Goal: Information Seeking & Learning: Learn about a topic

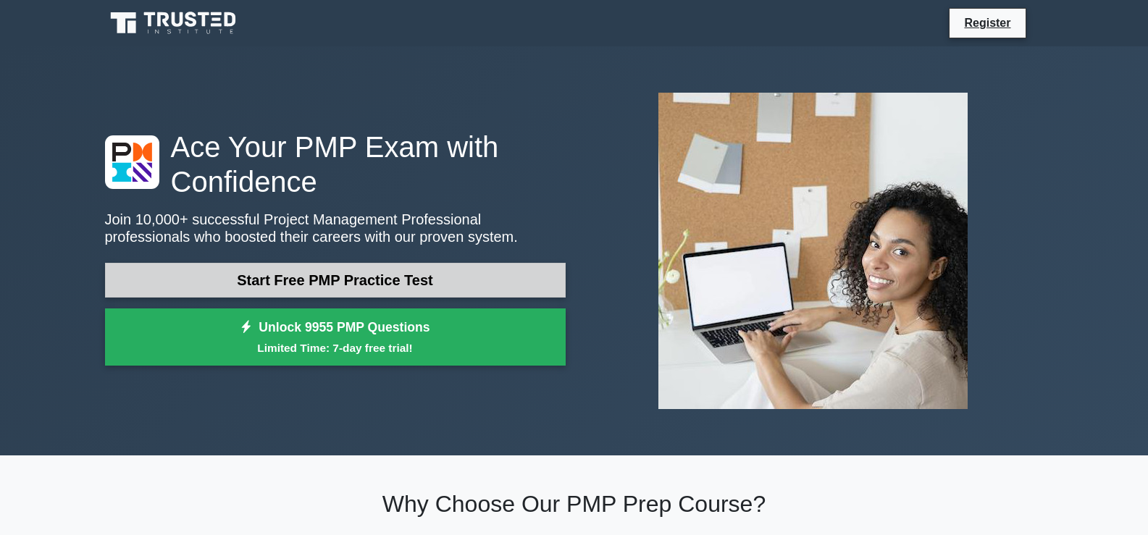
click at [384, 283] on link "Start Free PMP Practice Test" at bounding box center [335, 280] width 461 height 35
click at [216, 283] on link "Start Free PMP Practice Test" at bounding box center [335, 280] width 461 height 35
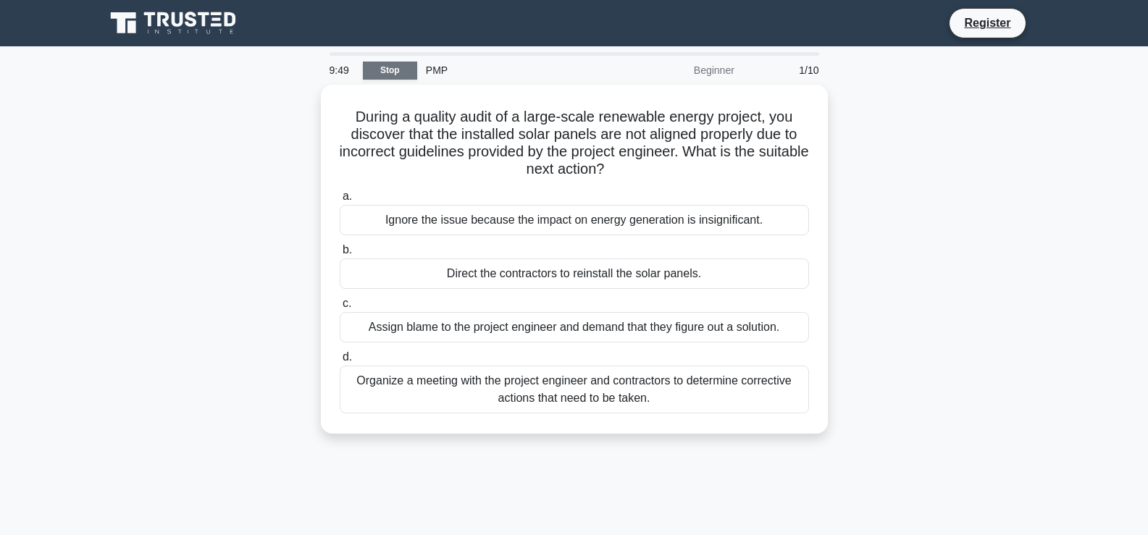
click at [400, 71] on link "Stop" at bounding box center [390, 71] width 54 height 18
drag, startPoint x: 1058, startPoint y: 1, endPoint x: 186, endPoint y: 299, distance: 921.1
click at [186, 299] on div "During a quality audit of a large-scale renewable energy project, you discover …" at bounding box center [574, 268] width 956 height 367
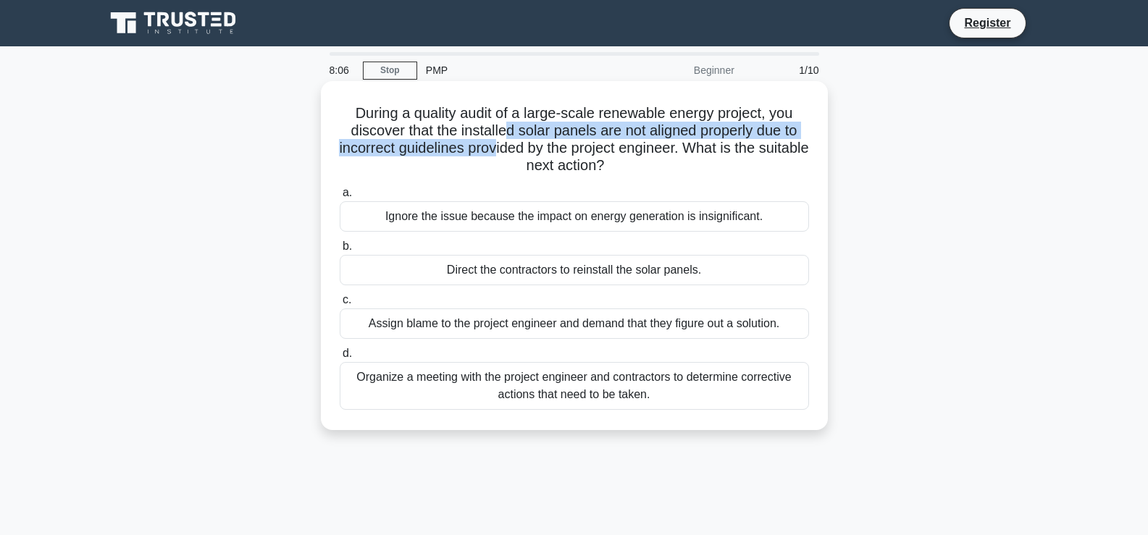
drag, startPoint x: 505, startPoint y: 138, endPoint x: 523, endPoint y: 149, distance: 20.8
click at [523, 149] on h5 "During a quality audit of a large-scale renewable energy project, you discover …" at bounding box center [574, 139] width 472 height 71
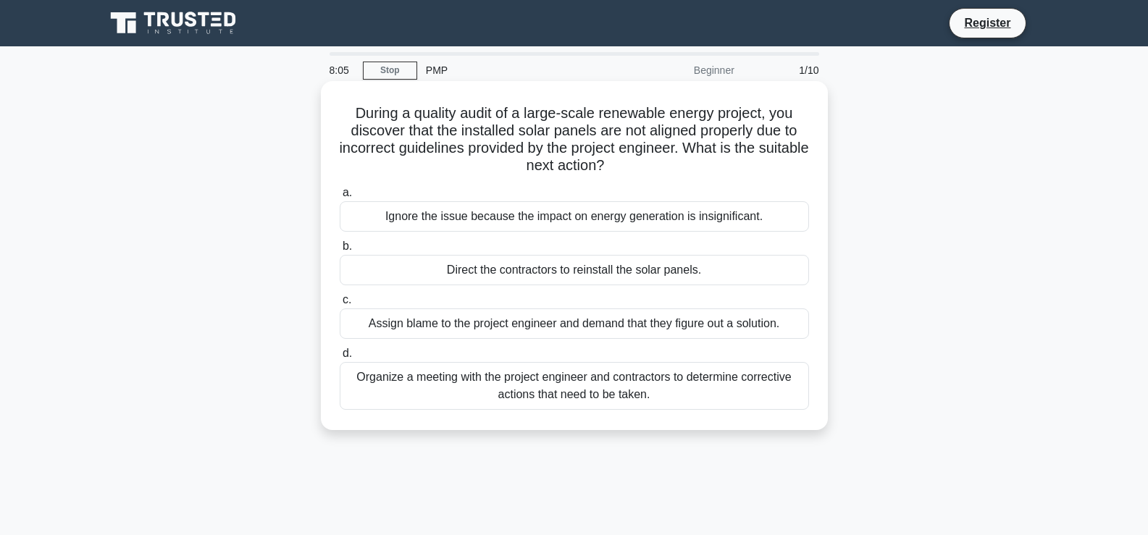
click at [517, 181] on div "During a quality audit of a large-scale renewable energy project, you discover …" at bounding box center [575, 256] width 496 height 338
click at [456, 391] on div "Organize a meeting with the project engineer and contractors to determine corre…" at bounding box center [574, 386] width 469 height 48
click at [340, 359] on input "d. Organize a meeting with the project engineer and contractors to determine co…" at bounding box center [340, 353] width 0 height 9
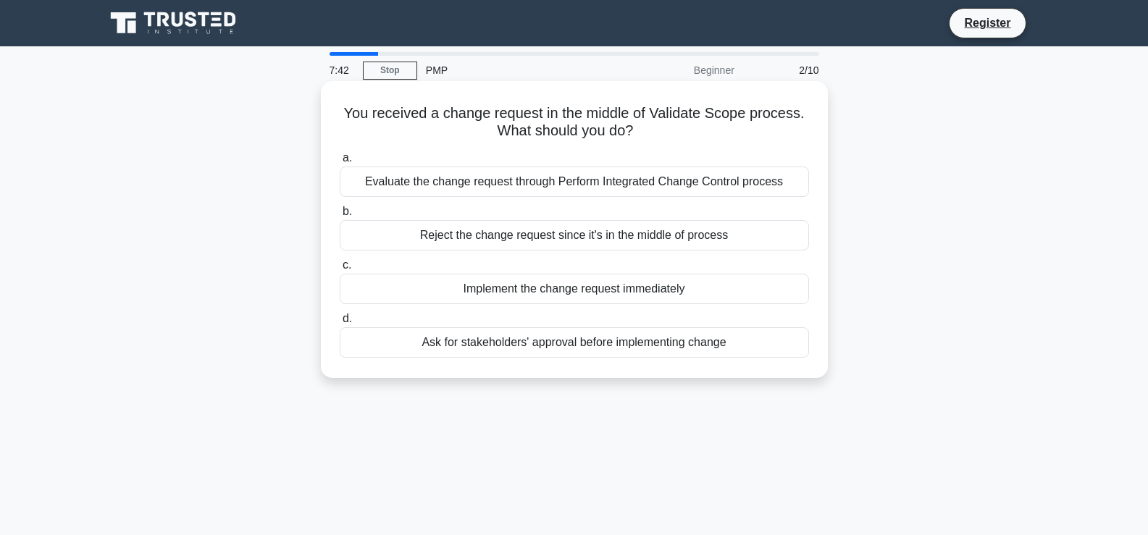
click at [517, 352] on div "Ask for stakeholders' approval before implementing change" at bounding box center [574, 342] width 469 height 30
click at [340, 324] on input "d. Ask for stakeholders' approval before implementing change" at bounding box center [340, 318] width 0 height 9
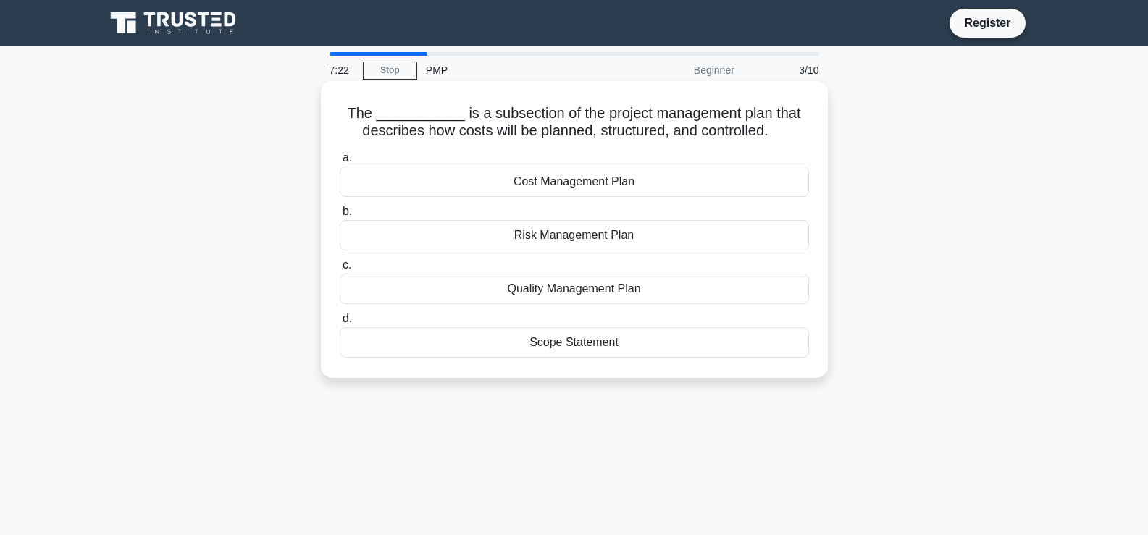
click at [597, 183] on div "Cost Management Plan" at bounding box center [574, 182] width 469 height 30
click at [340, 163] on input "a. Cost Management Plan" at bounding box center [340, 158] width 0 height 9
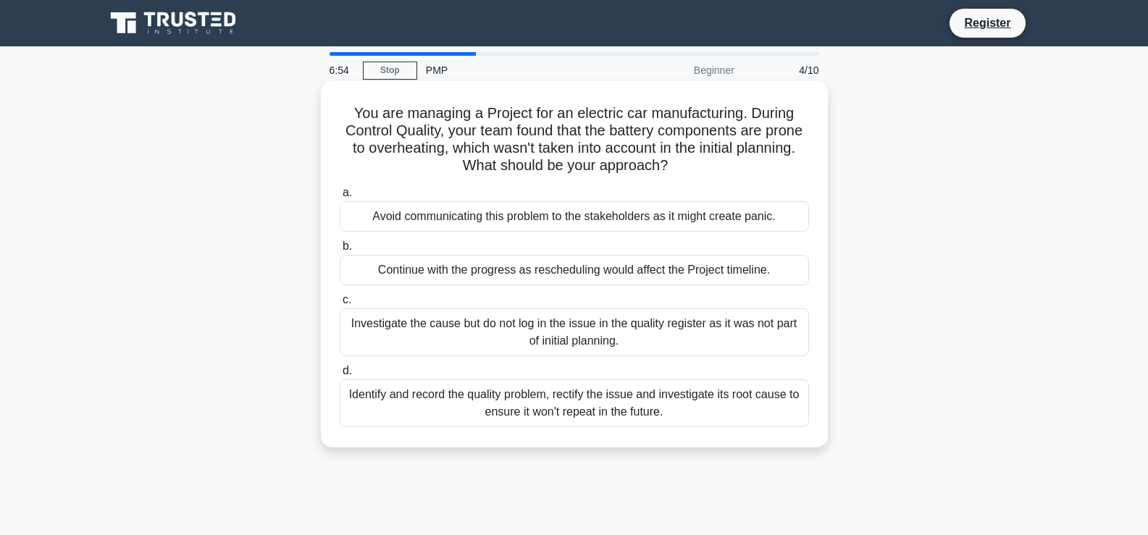
click at [442, 413] on div "Identify and record the quality problem, rectify the issue and investigate its …" at bounding box center [574, 404] width 469 height 48
click at [340, 376] on input "d. Identify and record the quality problem, rectify the issue and investigate i…" at bounding box center [340, 371] width 0 height 9
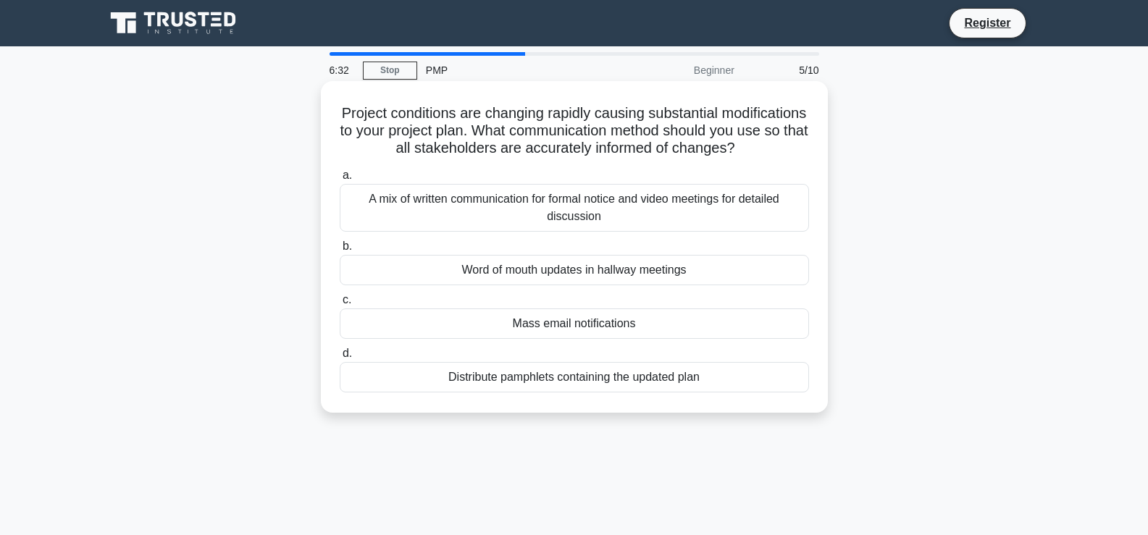
click at [604, 232] on div "A mix of written communication for formal notice and video meetings for detaile…" at bounding box center [574, 208] width 469 height 48
click at [340, 180] on input "a. A mix of written communication for formal notice and video meetings for deta…" at bounding box center [340, 175] width 0 height 9
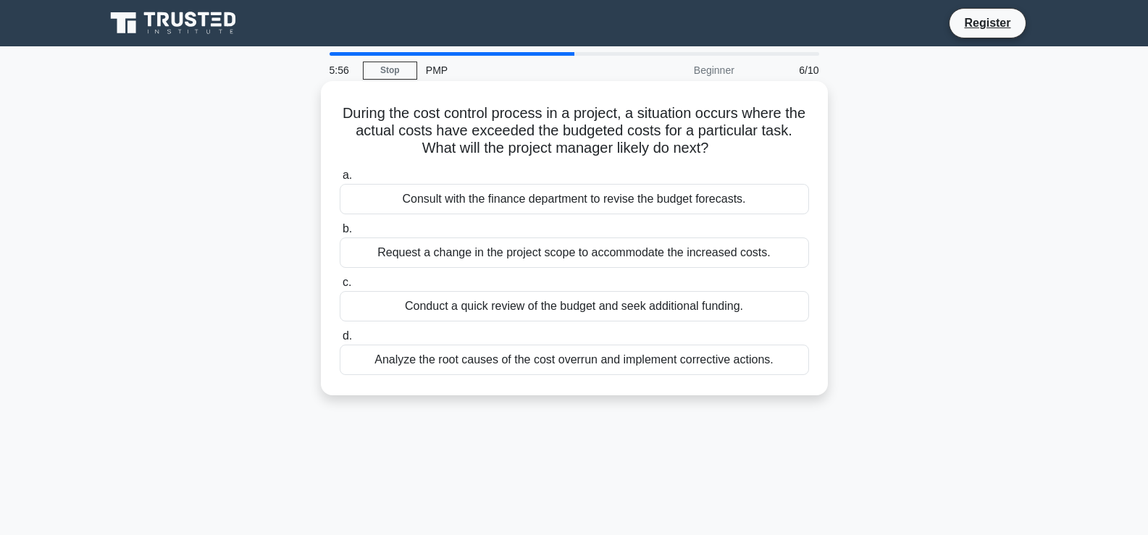
click at [543, 312] on div "Conduct a quick review of the budget and seek additional funding." at bounding box center [574, 306] width 469 height 30
click at [340, 288] on input "c. Conduct a quick review of the budget and seek additional funding." at bounding box center [340, 282] width 0 height 9
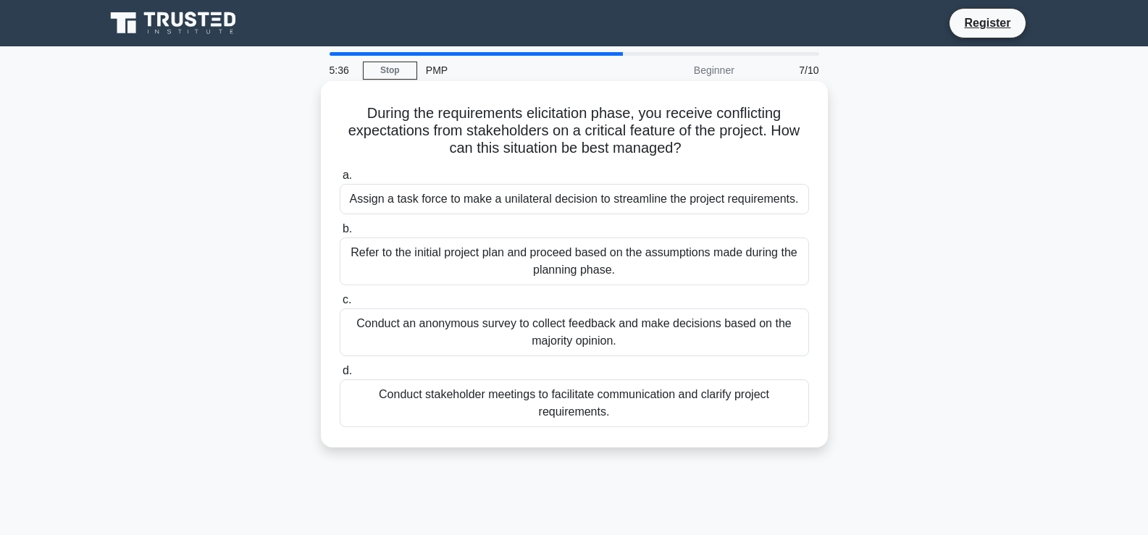
click at [502, 406] on div "Conduct stakeholder meetings to facilitate communication and clarify project re…" at bounding box center [574, 404] width 469 height 48
click at [340, 376] on input "d. Conduct stakeholder meetings to facilitate communication and clarify project…" at bounding box center [340, 371] width 0 height 9
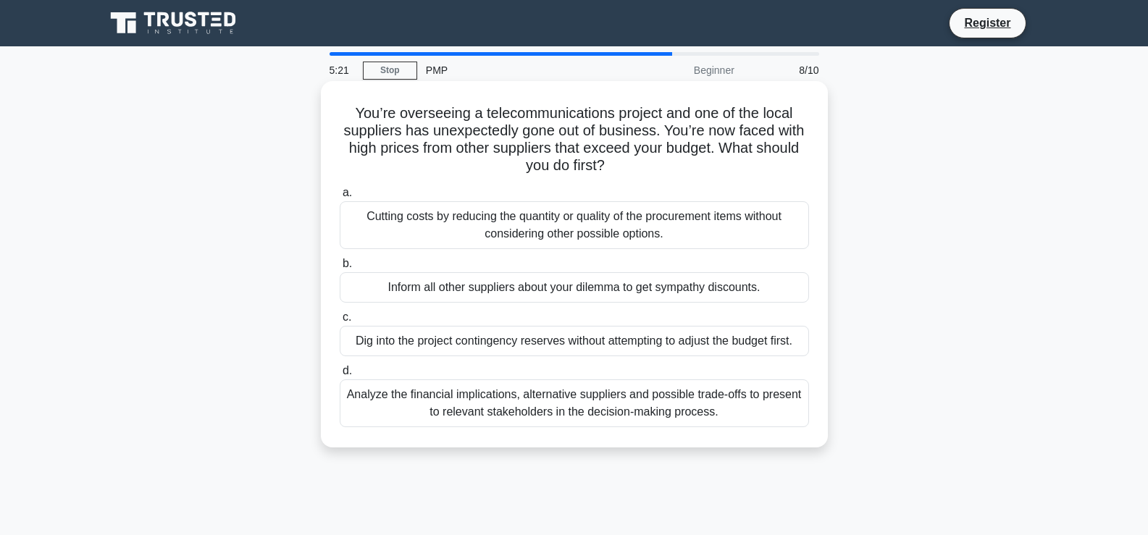
click at [569, 409] on div "Analyze the financial implications, alternative suppliers and possible trade-of…" at bounding box center [574, 404] width 469 height 48
click at [340, 376] on input "d. Analyze the financial implications, alternative suppliers and possible trade…" at bounding box center [340, 371] width 0 height 9
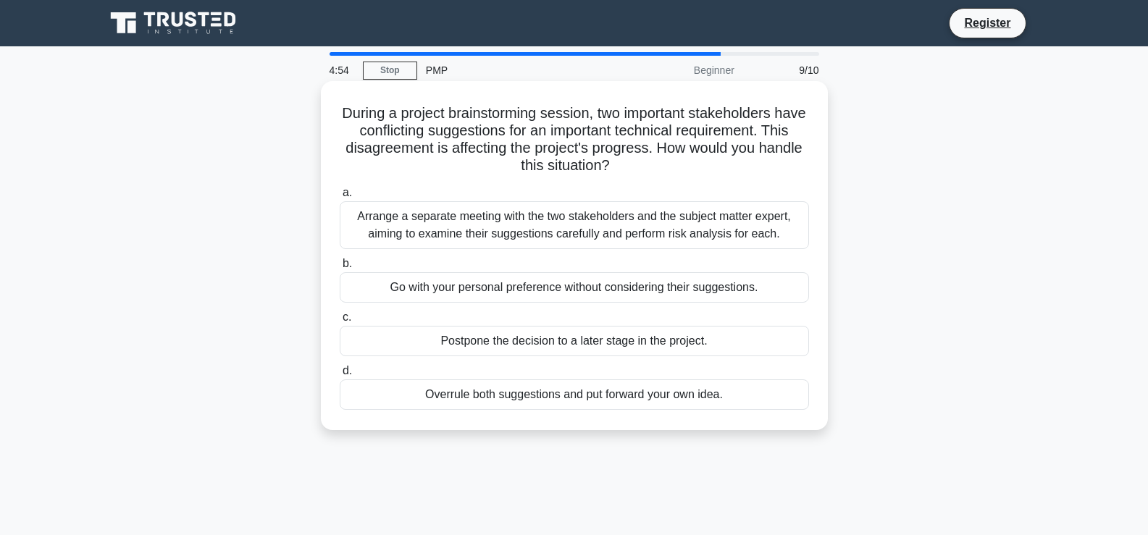
click at [602, 235] on div "Arrange a separate meeting with the two stakeholders and the subject matter exp…" at bounding box center [574, 225] width 469 height 48
click at [340, 198] on input "a. Arrange a separate meeting with the two stakeholders and the subject matter …" at bounding box center [340, 192] width 0 height 9
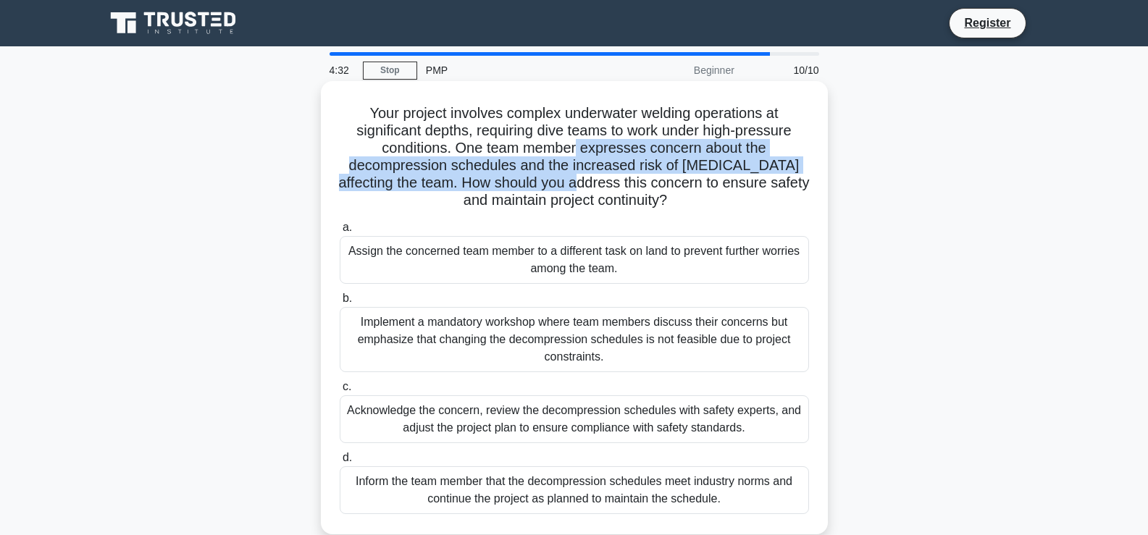
drag, startPoint x: 578, startPoint y: 154, endPoint x: 603, endPoint y: 183, distance: 38.6
click at [603, 183] on h5 "Your project involves complex underwater welding operations at significant dept…" at bounding box center [574, 157] width 472 height 106
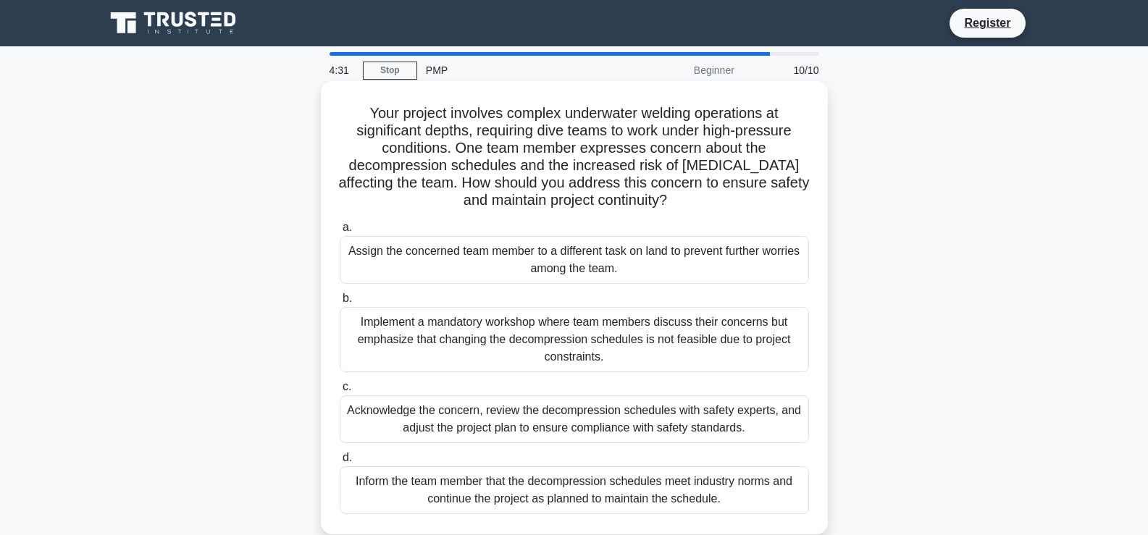
click at [624, 193] on h5 "Your project involves complex underwater welding operations at significant dept…" at bounding box center [574, 157] width 472 height 106
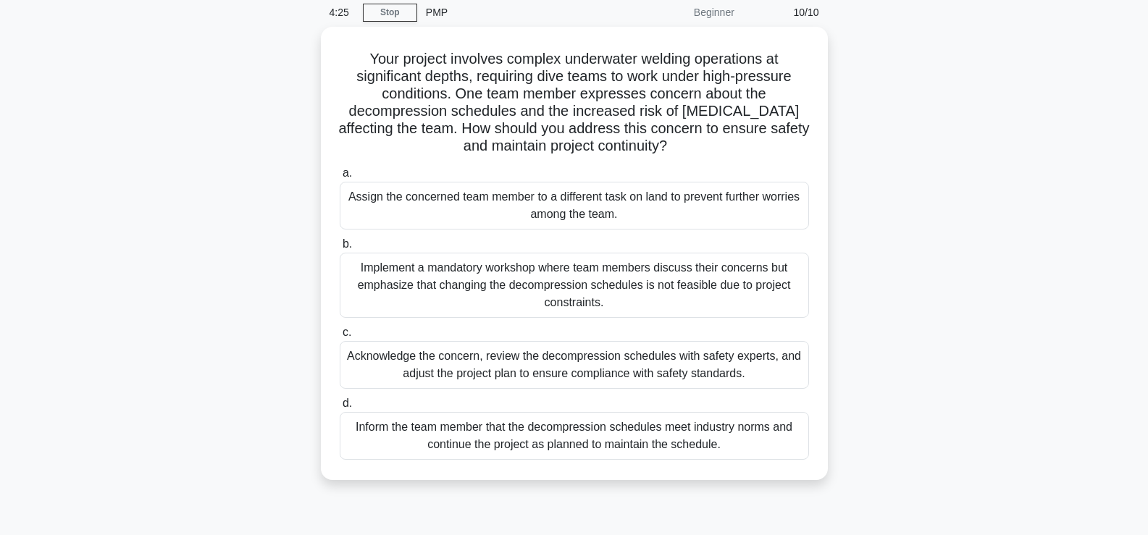
scroll to position [70, 0]
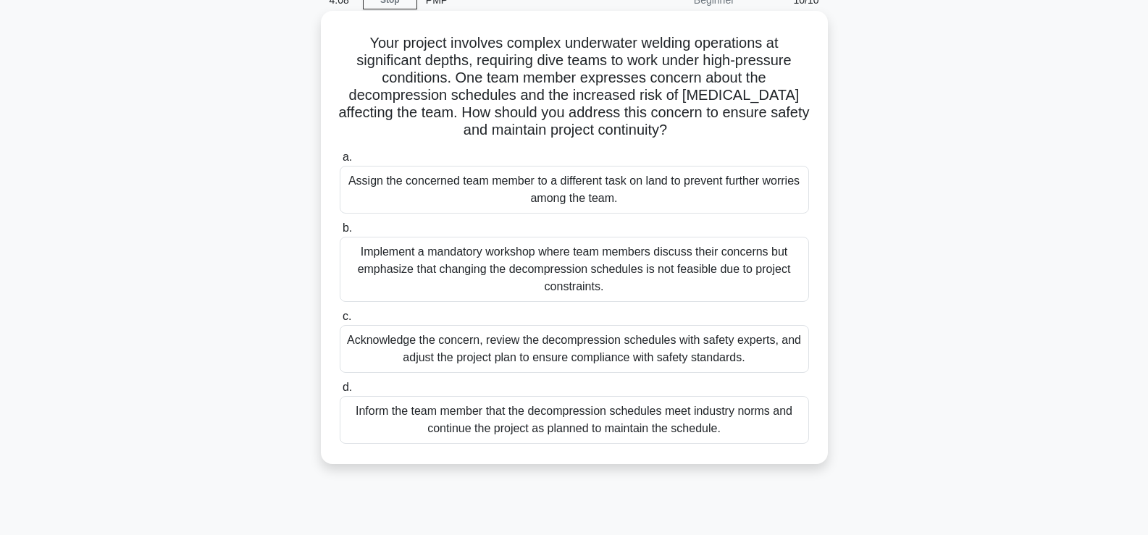
click at [493, 428] on div "Inform the team member that the decompression schedules meet industry norms and…" at bounding box center [574, 420] width 469 height 48
click at [340, 393] on input "d. Inform the team member that the decompression schedules meet industry norms …" at bounding box center [340, 387] width 0 height 9
